Goal: Task Accomplishment & Management: Use online tool/utility

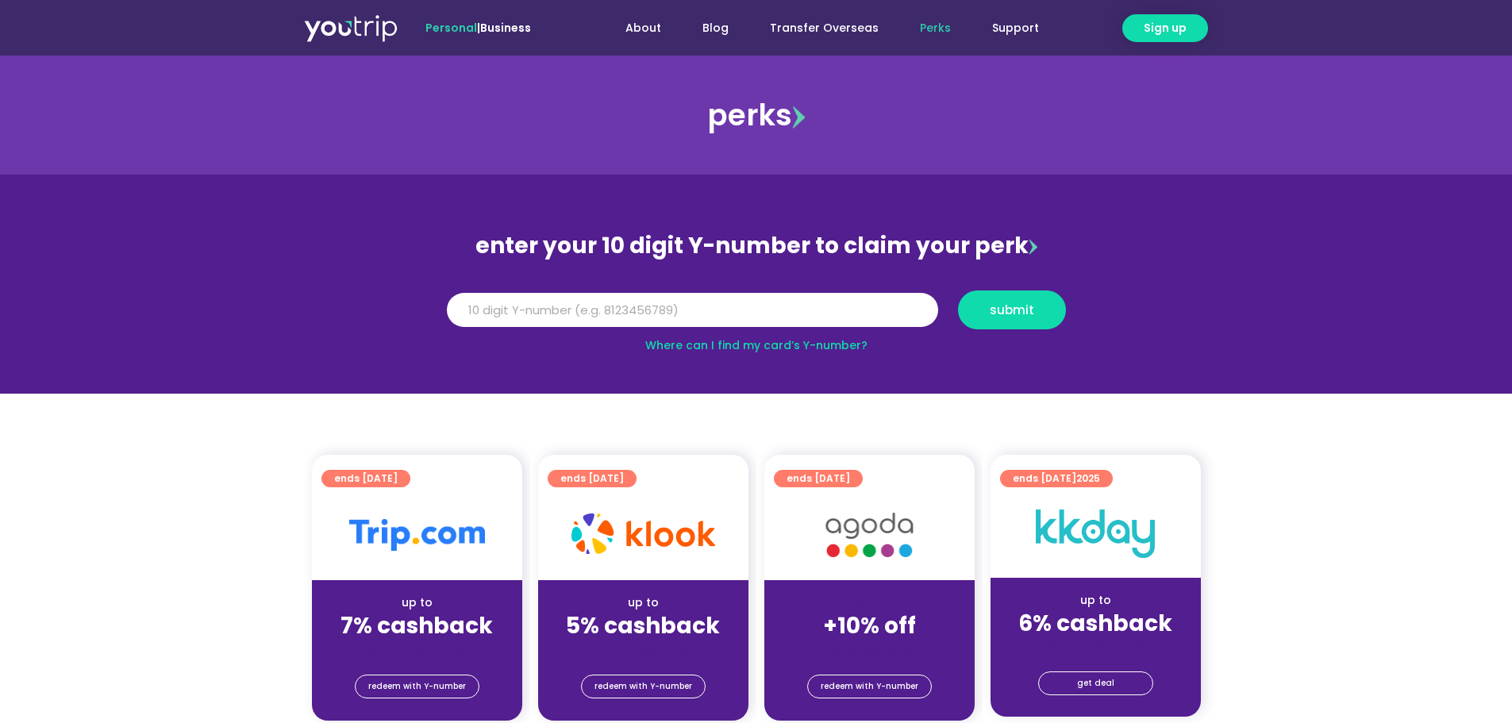
click at [734, 344] on link "Where can I find my card’s Y-number?" at bounding box center [756, 345] width 222 height 16
click at [564, 310] on input "Y Number" at bounding box center [692, 310] width 491 height 35
type input "8115184787"
click at [991, 300] on button "submit" at bounding box center [1012, 310] width 108 height 39
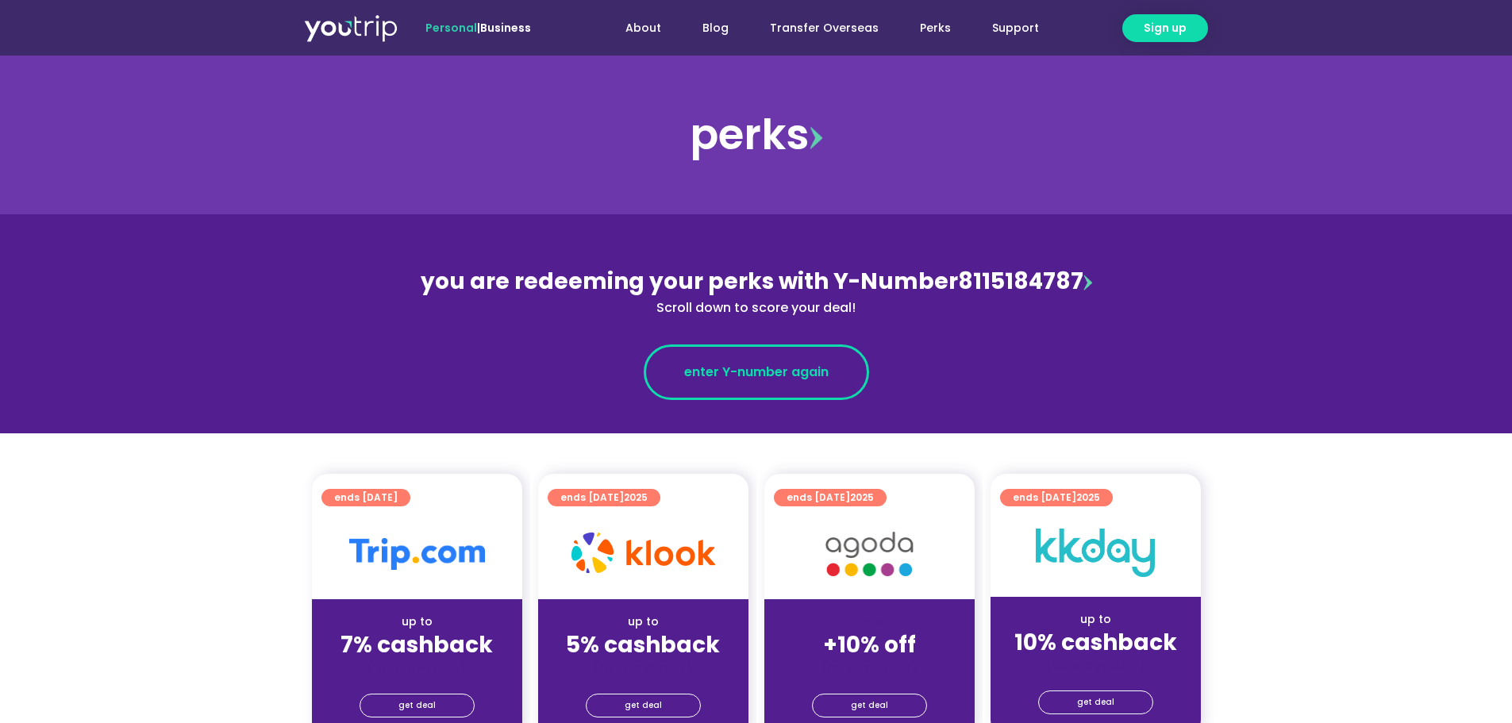
click at [784, 369] on span "enter Y-number again" at bounding box center [756, 372] width 144 height 19
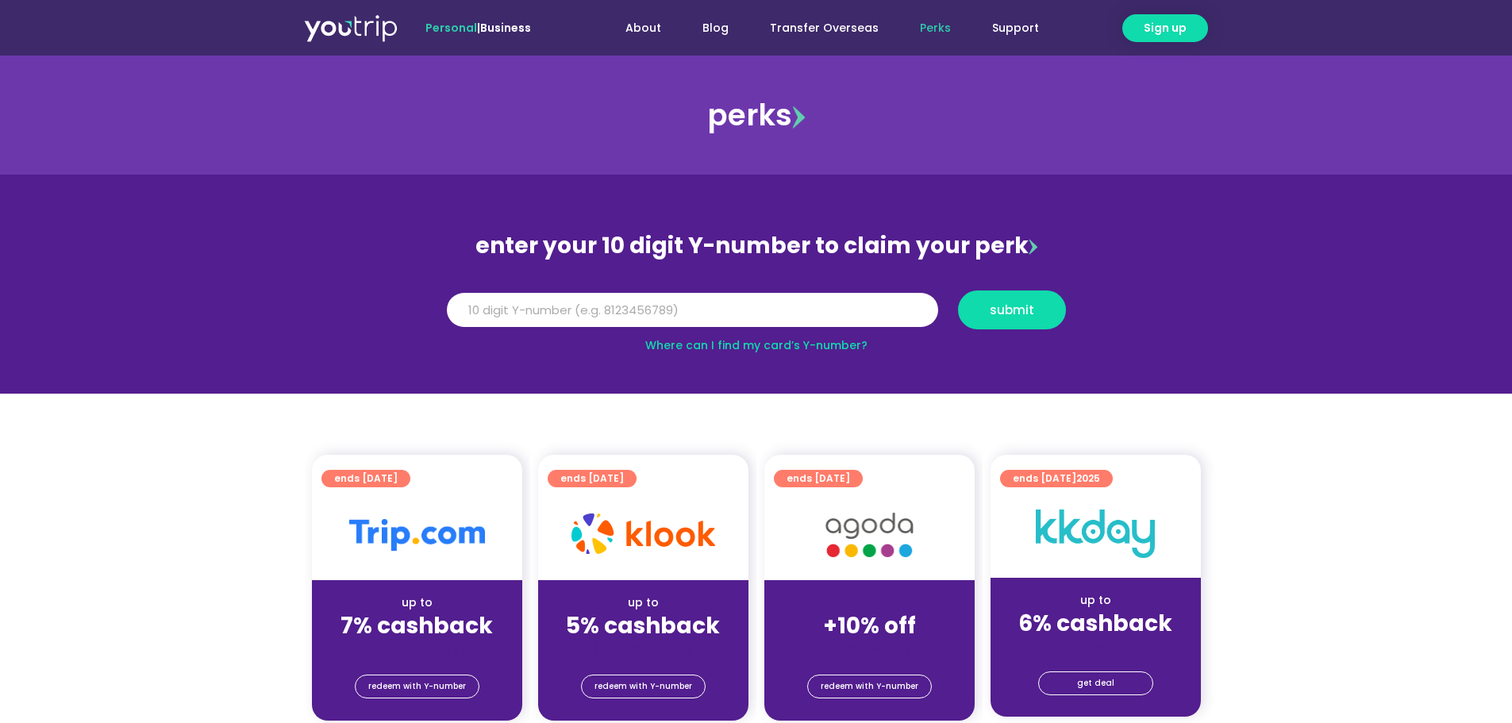
click at [752, 317] on input "Y Number" at bounding box center [692, 310] width 491 height 35
type input "8115184787"
click at [1014, 316] on span "submit" at bounding box center [1012, 310] width 44 height 12
